Goal: Transaction & Acquisition: Purchase product/service

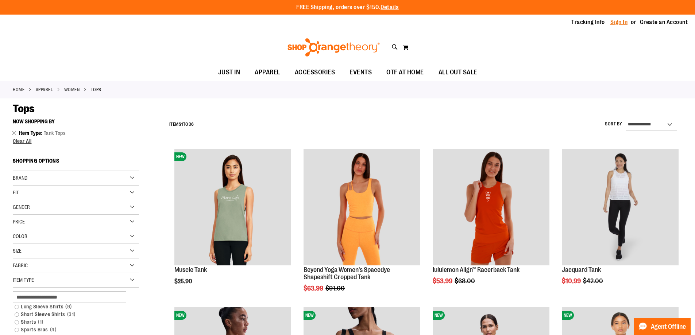
click at [620, 19] on link "Sign In" at bounding box center [619, 22] width 18 height 8
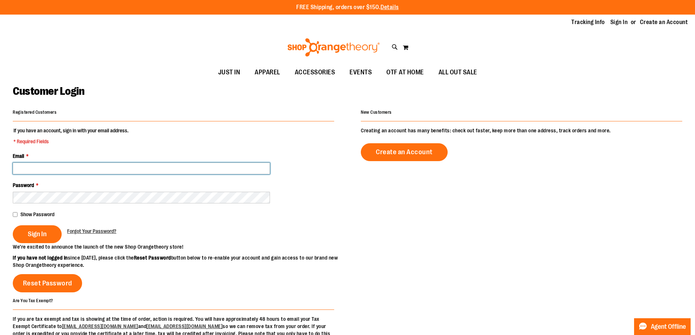
click at [74, 166] on input "Email *" at bounding box center [141, 169] width 257 height 12
click at [100, 166] on input "**********" at bounding box center [141, 169] width 257 height 12
type input "**********"
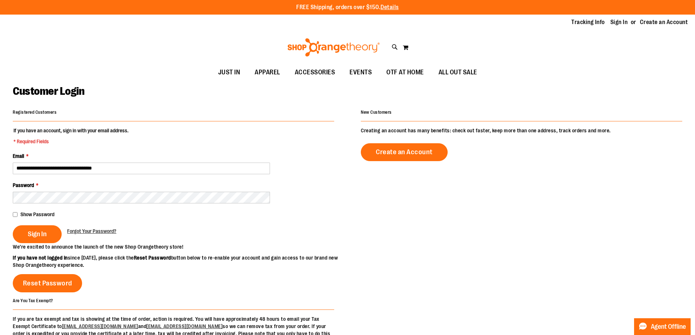
click at [47, 216] on span "Show Password" at bounding box center [37, 215] width 34 height 6
click at [48, 215] on span "Show Password" at bounding box center [37, 215] width 34 height 6
click at [37, 233] on span "Sign In" at bounding box center [37, 234] width 19 height 8
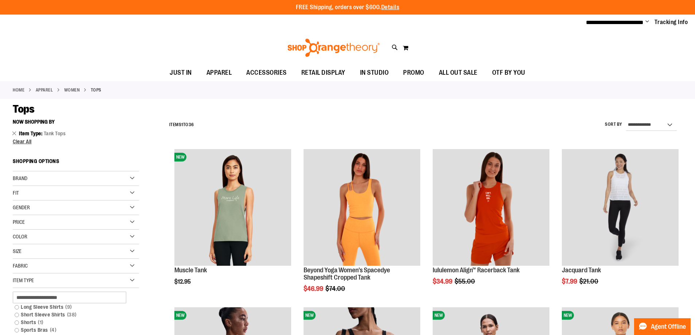
click at [645, 20] on span "Change" at bounding box center [647, 22] width 4 height 7
click at [632, 32] on link "My Account" at bounding box center [621, 35] width 64 height 14
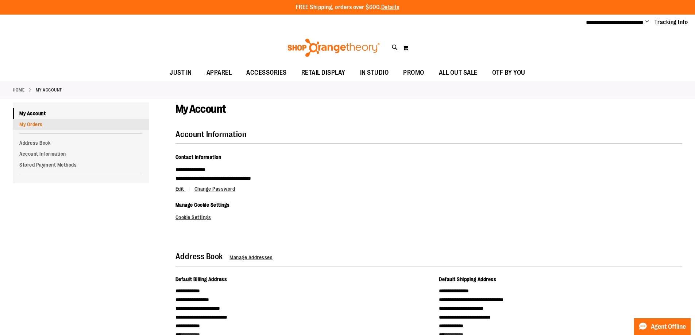
click at [35, 125] on link "My Orders" at bounding box center [81, 124] width 136 height 11
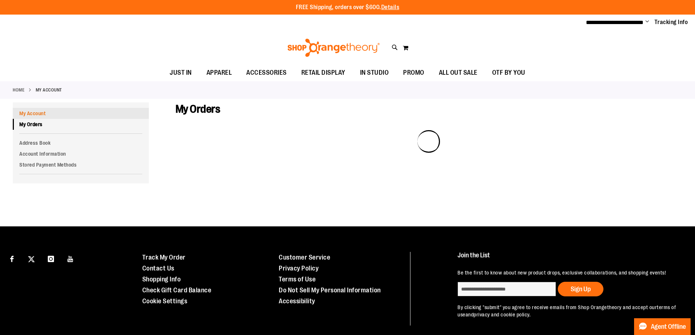
click at [68, 117] on link "My Account" at bounding box center [81, 113] width 136 height 11
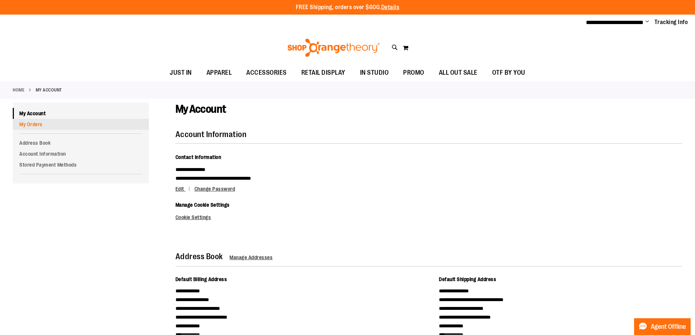
click at [45, 126] on link "My Orders" at bounding box center [81, 124] width 136 height 11
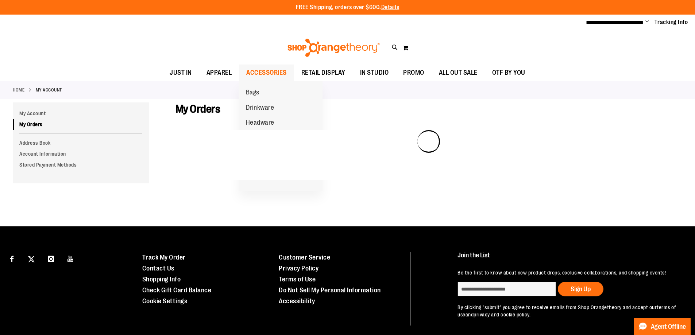
click at [263, 73] on span "ACCESSORIES" at bounding box center [266, 73] width 40 height 16
click at [259, 94] on span "Bags" at bounding box center [252, 93] width 13 height 9
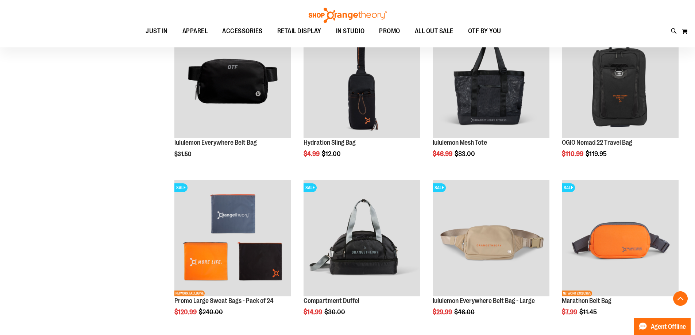
scroll to position [656, 0]
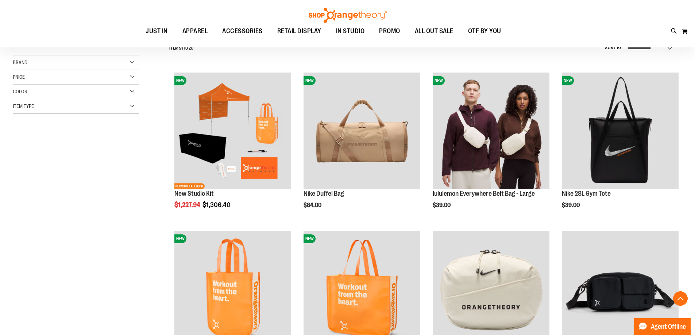
scroll to position [36, 0]
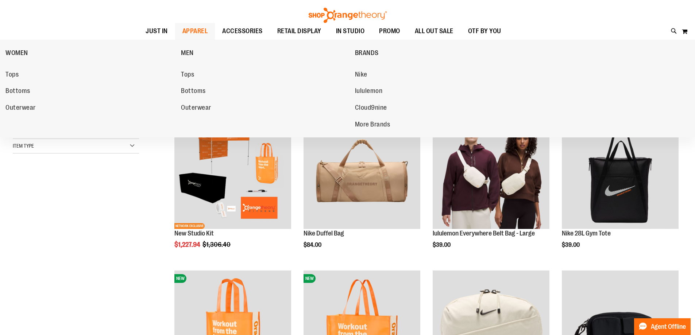
click at [198, 31] on span "APPAREL" at bounding box center [195, 31] width 26 height 16
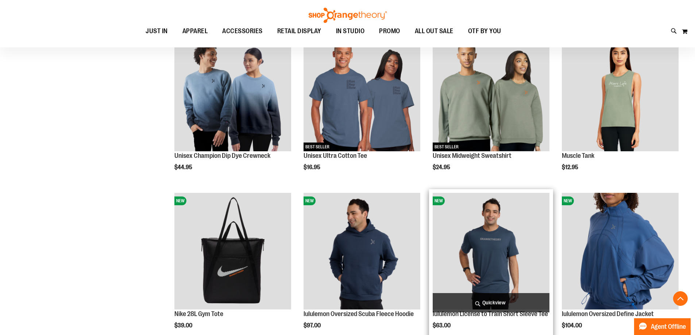
scroll to position [620, 0]
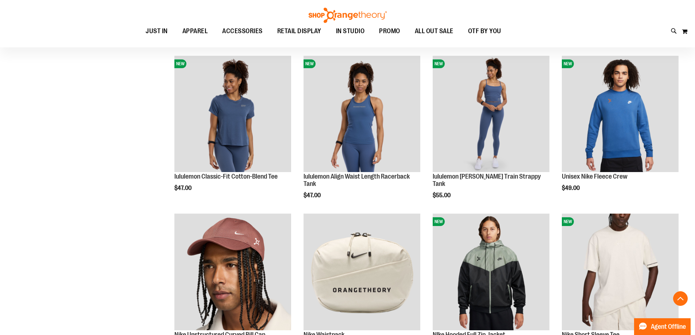
scroll to position [816, 0]
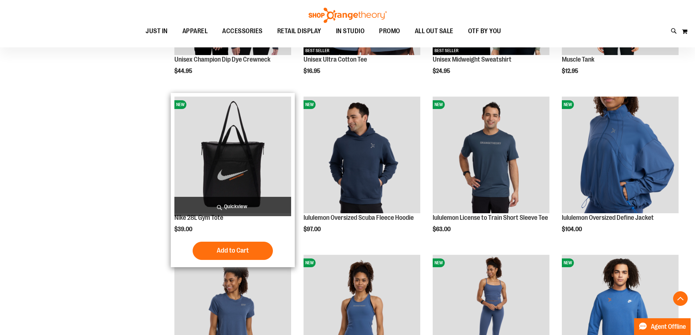
scroll to position [671, 0]
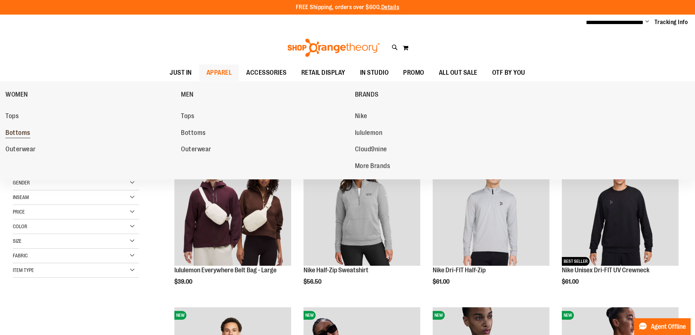
click at [17, 129] on span "Bottoms" at bounding box center [17, 133] width 25 height 9
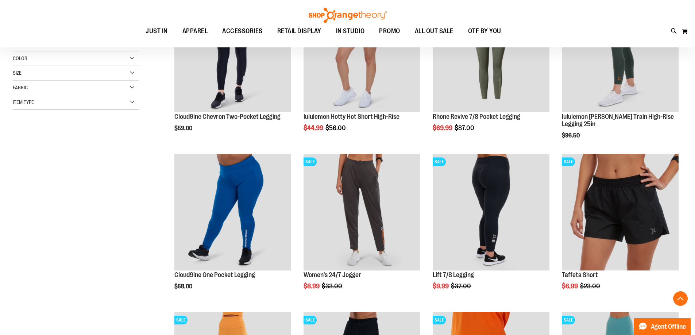
scroll to position [182, 0]
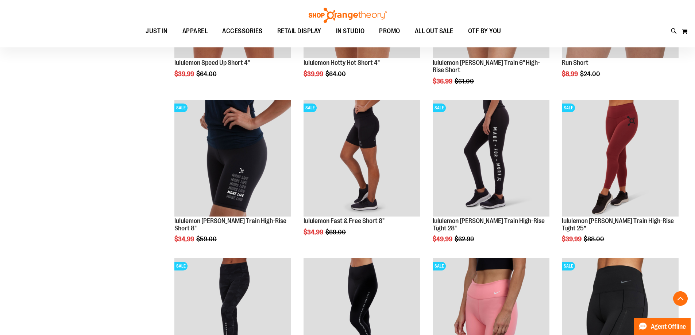
scroll to position [692, 0]
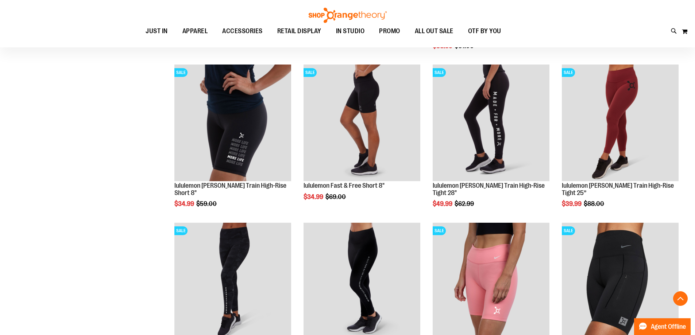
scroll to position [729, 0]
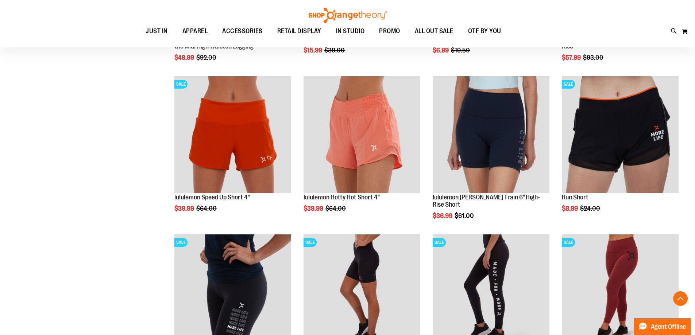
scroll to position [474, 0]
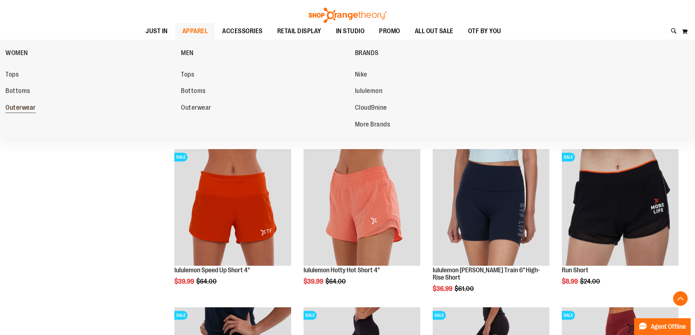
click at [18, 107] on span "Outerwear" at bounding box center [20, 108] width 30 height 9
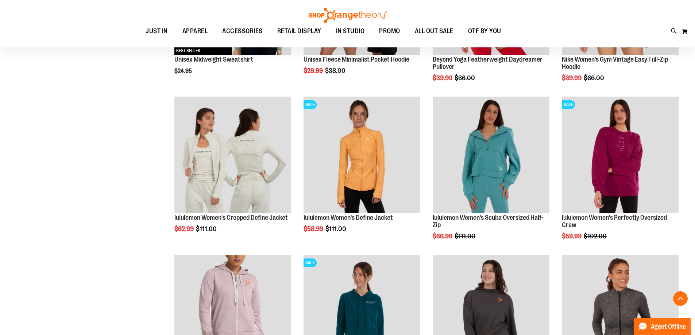
scroll to position [218, 0]
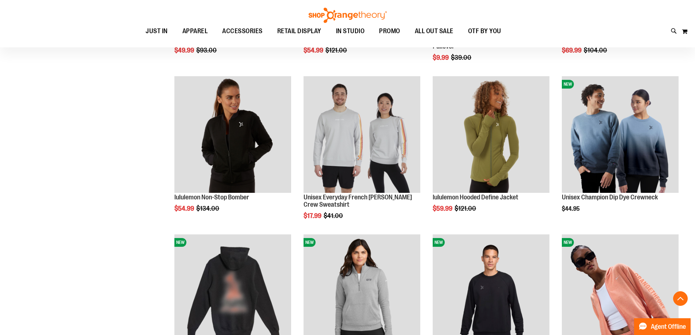
scroll to position [583, 0]
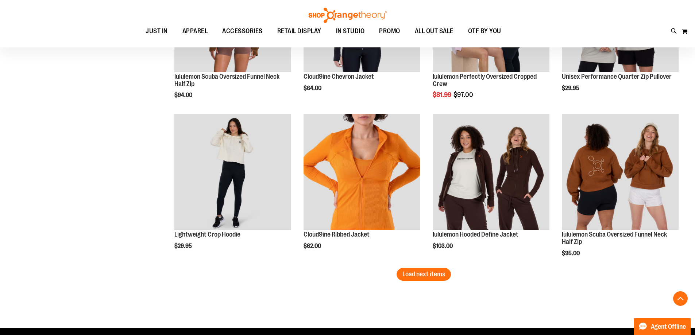
scroll to position [1312, 0]
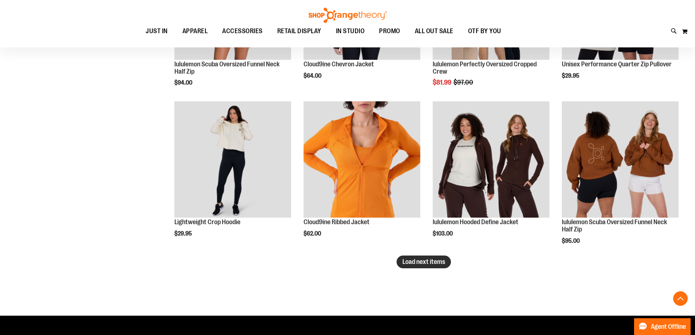
click at [440, 265] on span "Load next items" at bounding box center [423, 261] width 43 height 7
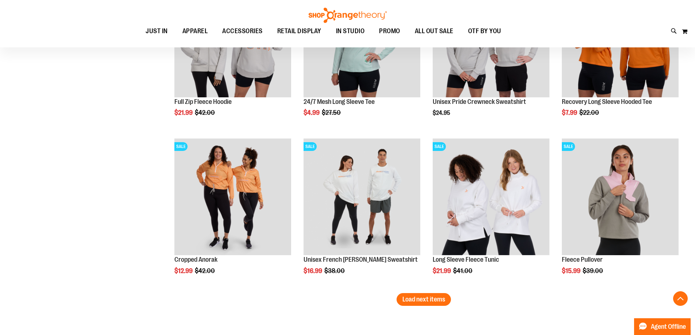
scroll to position [1750, 0]
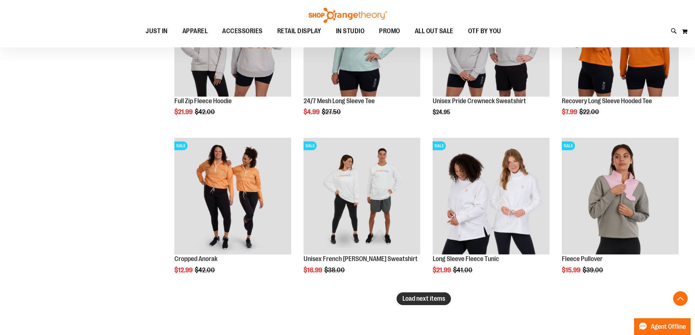
click at [442, 301] on span "Load next items" at bounding box center [423, 298] width 43 height 7
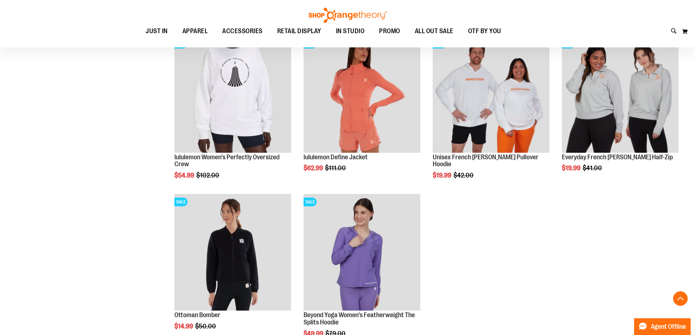
scroll to position [2115, 0]
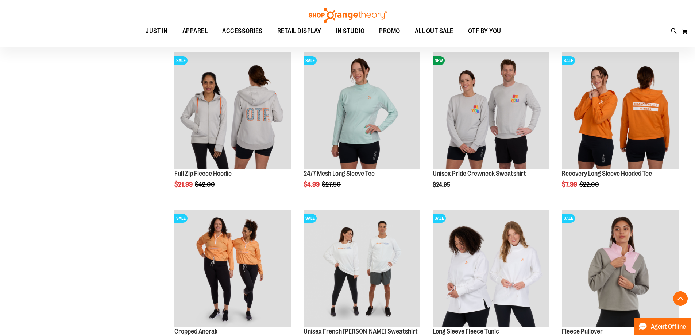
scroll to position [1677, 0]
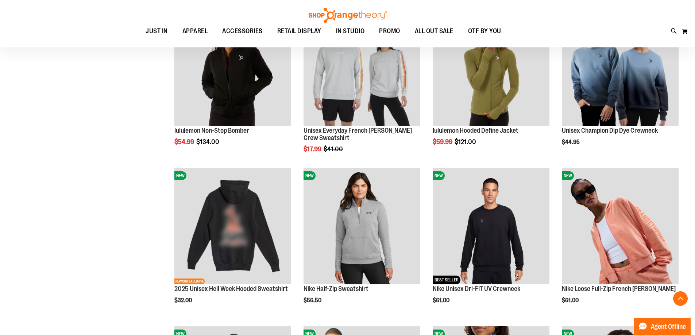
scroll to position [547, 0]
